Goal: Transaction & Acquisition: Book appointment/travel/reservation

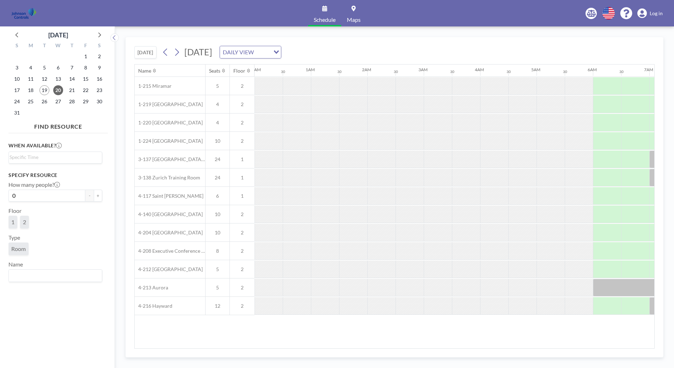
scroll to position [0, 423]
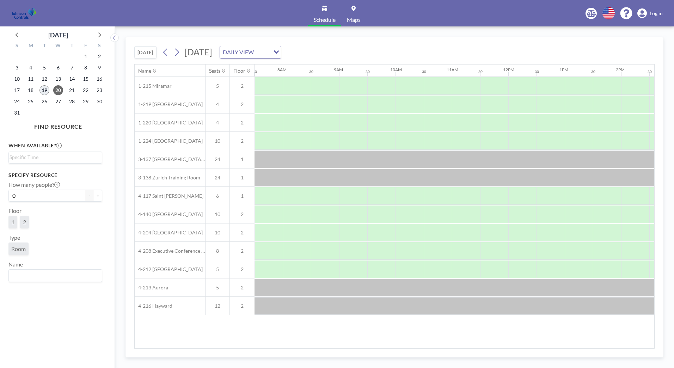
click at [43, 87] on span "19" at bounding box center [44, 90] width 10 height 10
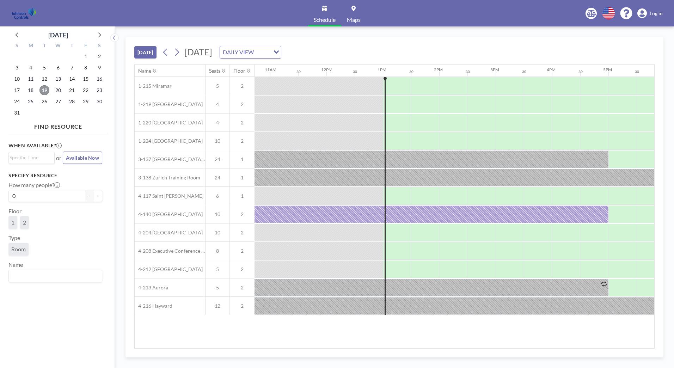
scroll to position [0, 705]
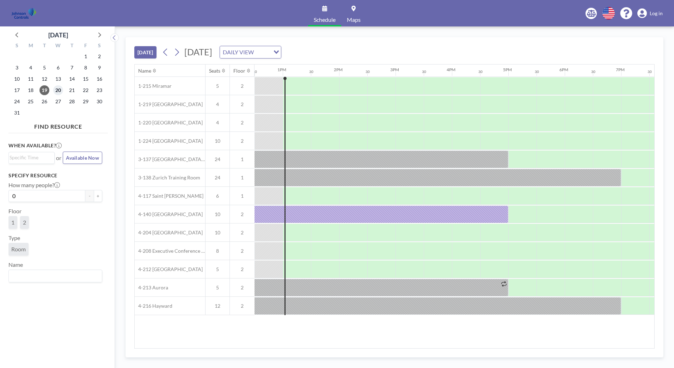
click at [59, 90] on span "20" at bounding box center [58, 90] width 10 height 10
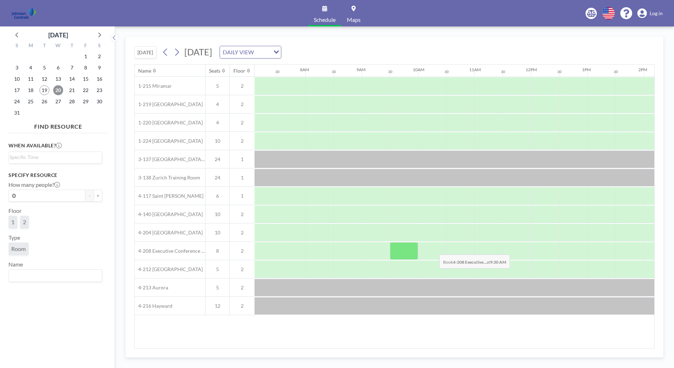
scroll to position [0, 423]
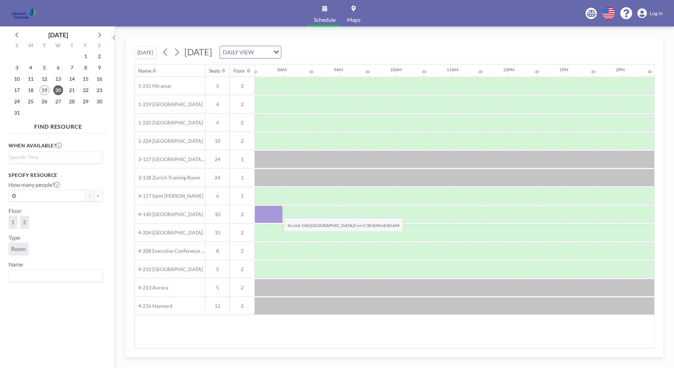
click at [278, 213] on div at bounding box center [269, 215] width 28 height 18
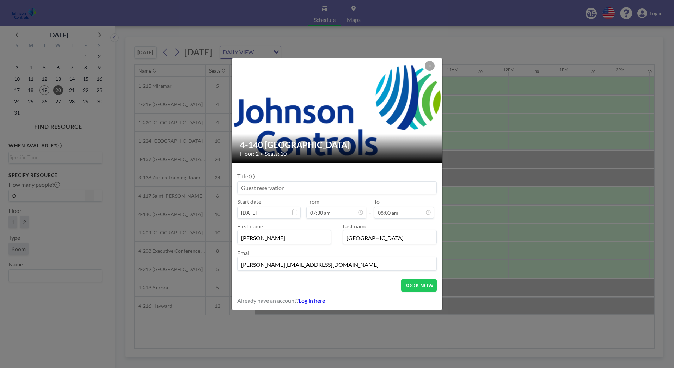
click at [278, 213] on input "[DATE]" at bounding box center [268, 213] width 63 height 12
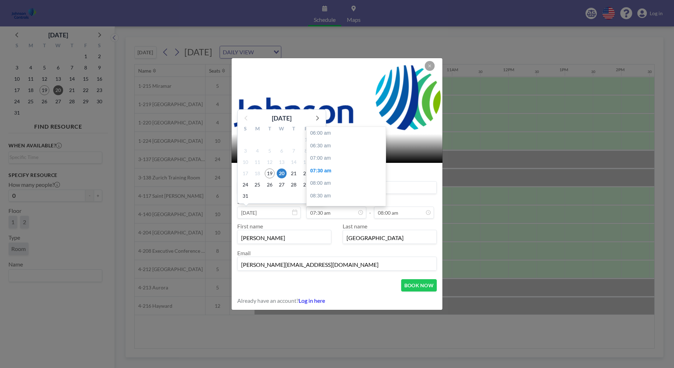
scroll to position [38, 0]
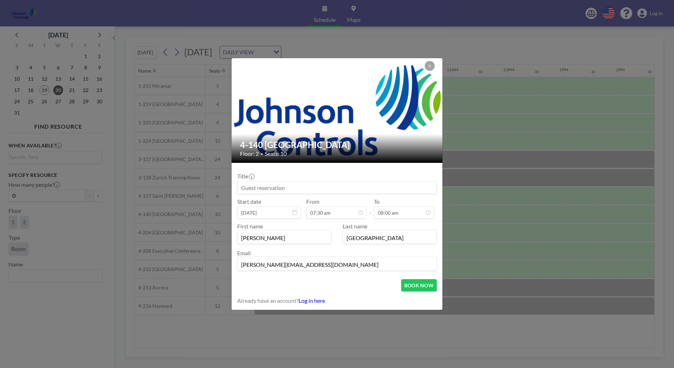
click at [286, 190] on input at bounding box center [337, 188] width 199 height 12
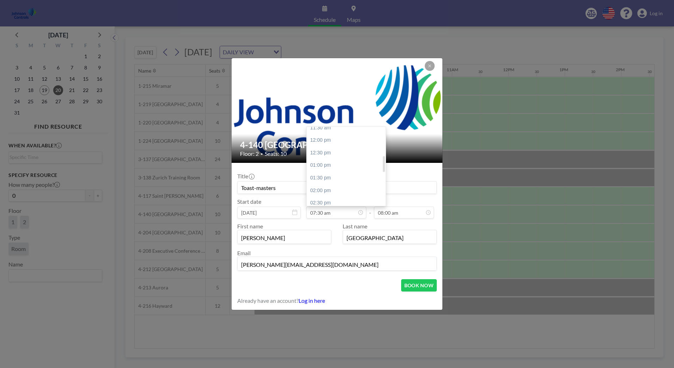
scroll to position [108, 0]
type input "Toast-masters"
click at [329, 150] on div "11:00 am" at bounding box center [348, 150] width 83 height 13
type input "11:00 am"
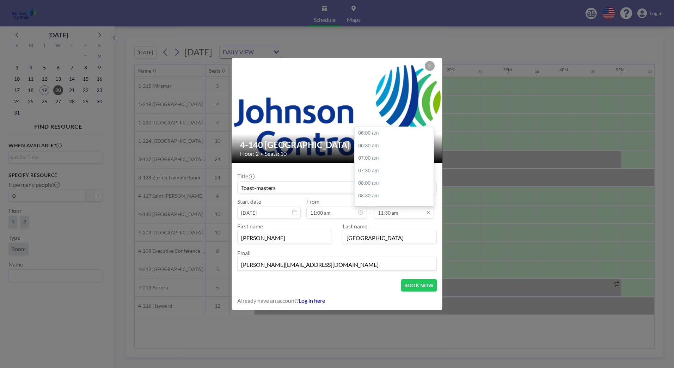
scroll to position [138, 0]
click at [369, 171] on div "01:00 pm" at bounding box center [396, 170] width 83 height 13
click at [379, 146] on div "01:30 pm" at bounding box center [396, 146] width 83 height 13
type input "01:30 pm"
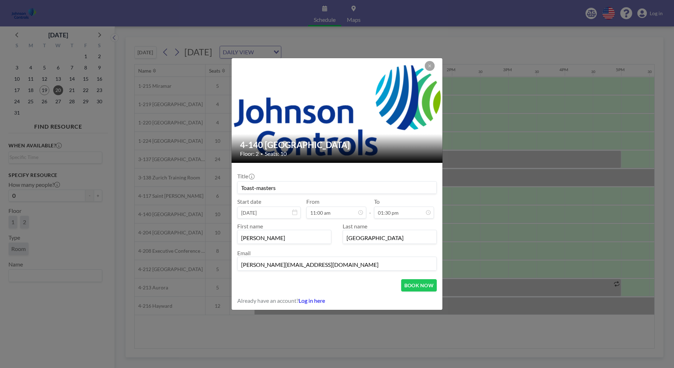
scroll to position [126, 0]
click at [412, 286] on button "BOOK NOW" at bounding box center [419, 285] width 36 height 12
